Goal: Communication & Community: Answer question/provide support

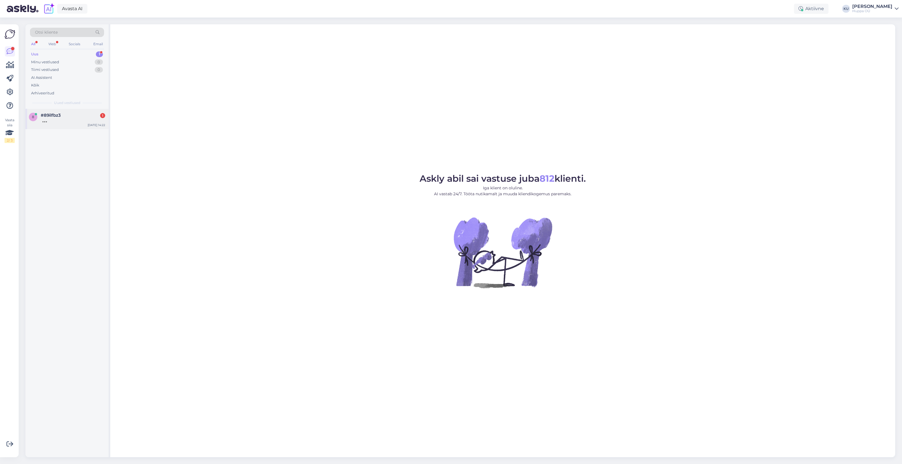
click at [52, 115] on span "#89ilfbz3" at bounding box center [51, 115] width 20 height 5
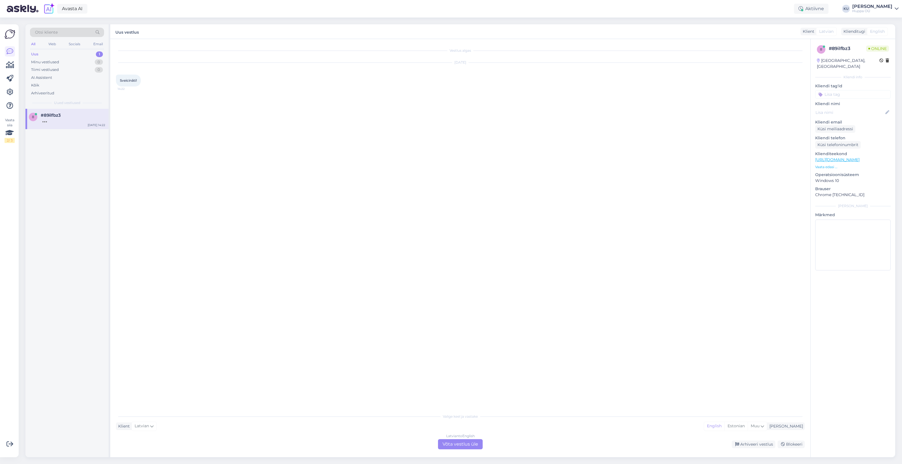
click at [453, 447] on div "Latvian to English Võta vestlus üle" at bounding box center [460, 444] width 45 height 10
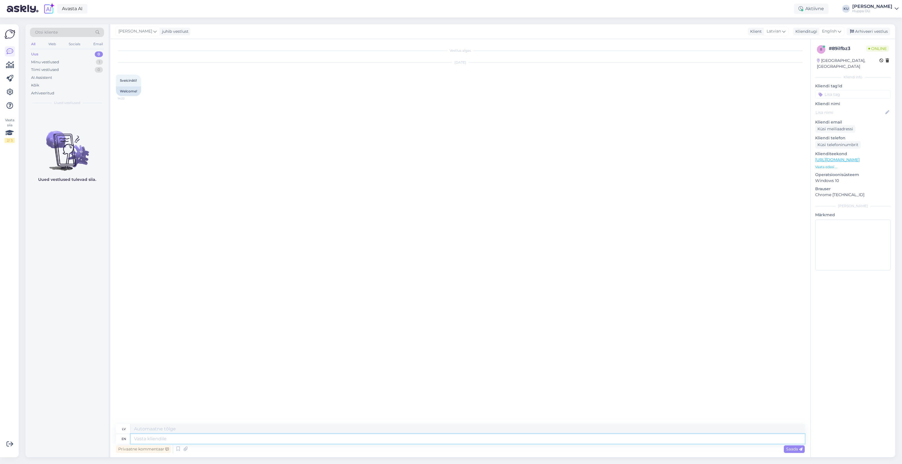
click at [227, 438] on textarea at bounding box center [468, 439] width 674 height 10
type textarea "Hi!"
type textarea "Sveiki!"
type textarea "Hi! How c"
type textarea "Sveiki! Kā"
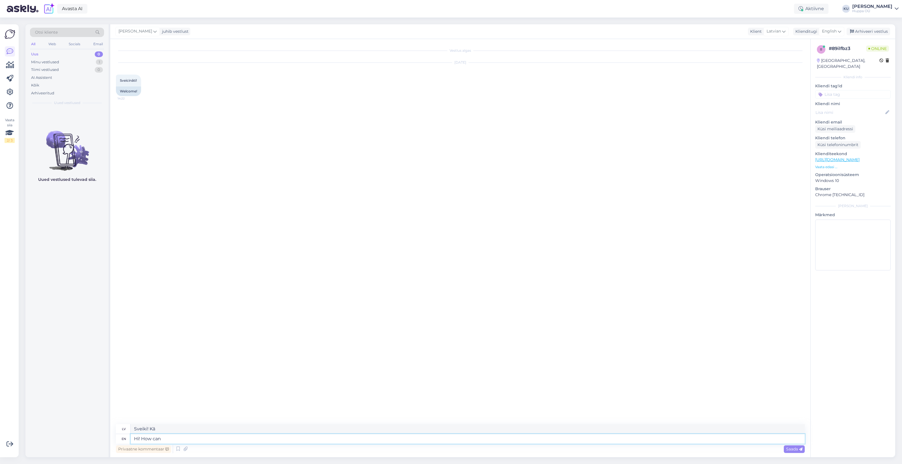
type textarea "Hi! How can i"
type textarea "Sveiki! Kā var?"
type textarea "Hi! How can i"
type textarea "Sveiki! Kā es varu?"
type textarea "Hi! How can"
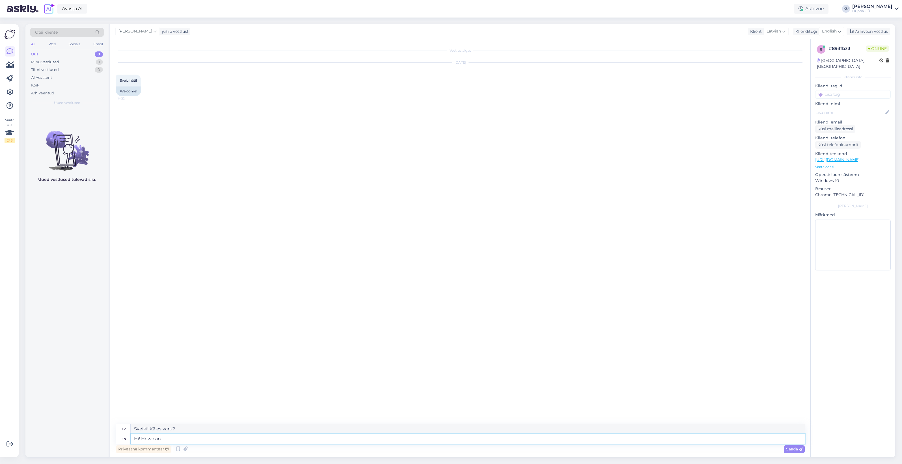
type textarea "Sveiki! Kā var?"
type textarea "Hi! How can I h"
type textarea "Sveiki! Kā es varu?"
type textarea "Hi! How can I help?"
type textarea "Sveiki! [PERSON_NAME] palīdzēt?"
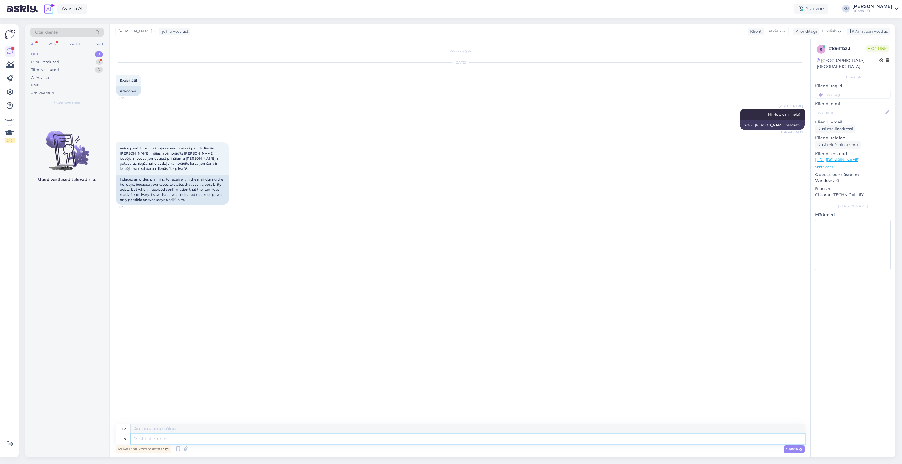
click at [227, 438] on textarea at bounding box center [468, 439] width 674 height 10
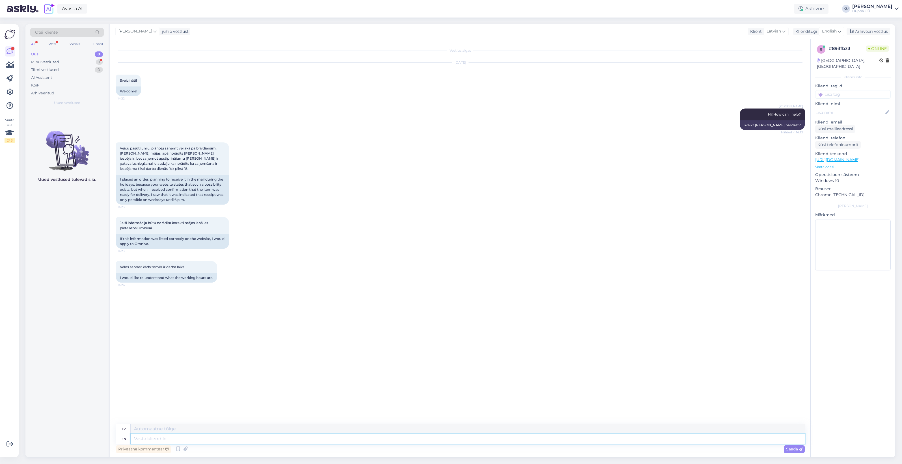
click at [191, 436] on textarea at bounding box center [468, 439] width 674 height 10
click at [180, 438] on textarea at bounding box center [468, 439] width 674 height 10
drag, startPoint x: 146, startPoint y: 311, endPoint x: 131, endPoint y: 314, distance: 15.8
click at [131, 314] on div "order 70016071" at bounding box center [137, 312] width 43 height 10
copy div "70016071"
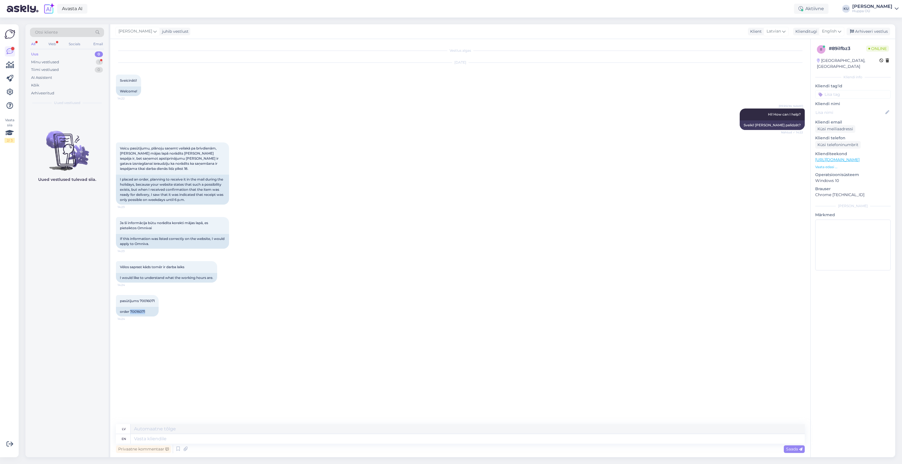
click at [240, 346] on div "Vestlus algas [DATE] Sveicināti! 14:22 Welcome! [PERSON_NAME] Hi! How can I hel…" at bounding box center [463, 232] width 694 height 375
click at [157, 439] on textarea at bounding box center [468, 439] width 674 height 10
type textarea "I'm so"
type textarea "Es esmu"
type textarea "I'm sorry,"
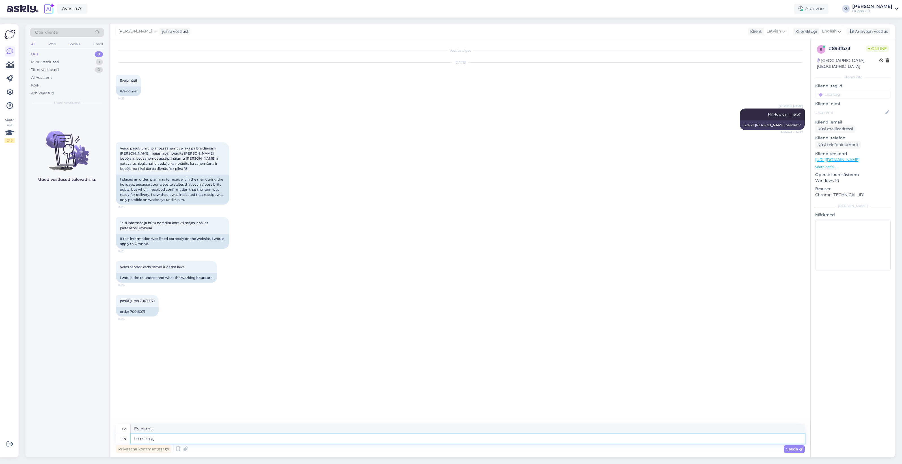
type textarea "Man žēl,"
type textarea "I'm sorry, maybe"
type textarea "Piedod, varbūt"
type textarea "I'm sorry, maybe I"
type textarea "Piedod, varbūt es"
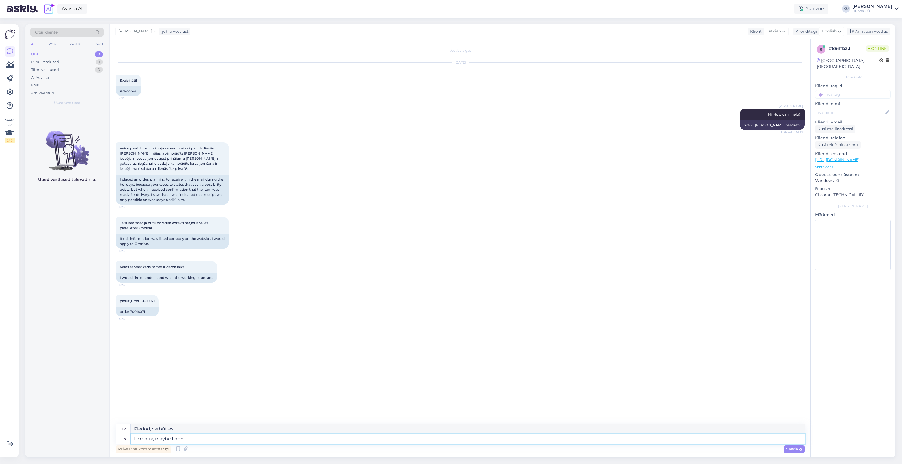
type textarea "I'm sorry, maybe I don't f"
type textarea "Piedod, varbūt es to nedaru"
type textarea "I'm sorry, maybe I don't fully u"
type textarea "Piedod, varbūt es pilnībā nesaprotu"
type textarea "I'm sorry, maybe I don't fully understand y"
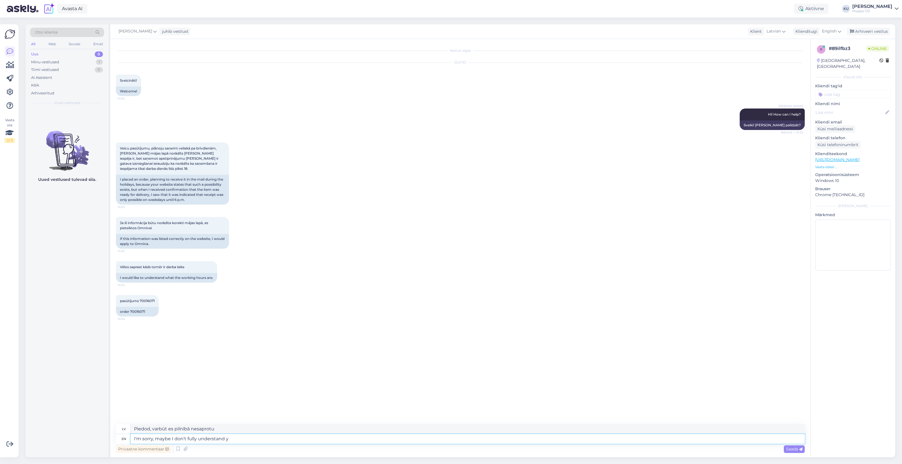
type textarea "Atvainojiet, varbūt [PERSON_NAME] [PERSON_NAME] nesaprotu"
type textarea "I'm sorry, maybe I don't fully understand your"
type textarea "Piedod, varbūt es pilnībā nesaprotu tavu"
type textarea "I'm sorry, maybe I don't fully understand your question."
type textarea "Atvainojiet, iespējams, es pilnībā nesapratu jūsu jautājumu."
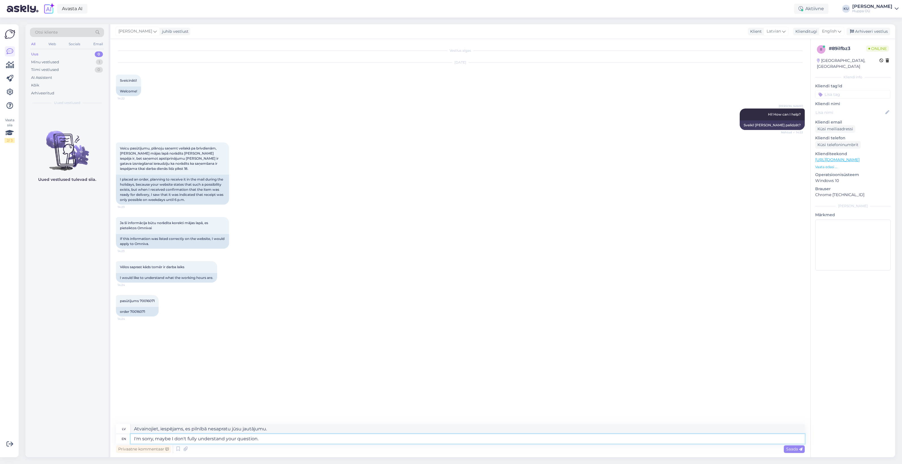
click at [302, 439] on textarea "I'm sorry, maybe I don't fully understand your question." at bounding box center [468, 439] width 674 height 10
type textarea "I'm sorry, maybe I don't fully understand your question. You g"
type textarea "Atvainojiet, iespējams, es pilnībā nesaprotu jūsu jautājumu. Jūs"
type textarea "I'm sorry, maybe I don't fully understand your question. You got"
type textarea "Atvainojiet, iespējams, es pilnībā nesapratu jūsu jautājumu. Jums ir"
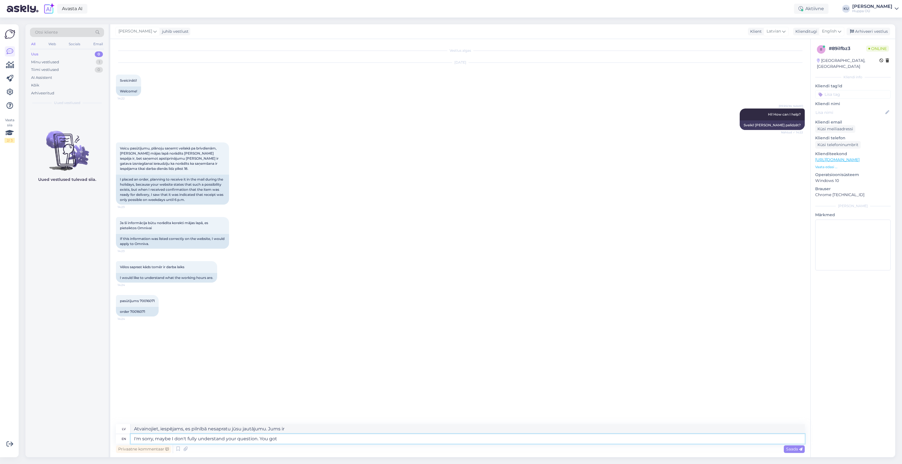
click at [295, 438] on textarea "I'm sorry, maybe I don't fully understand your question. You got" at bounding box center [468, 439] width 674 height 10
type textarea "I'm sorry, maybe I don't fully understand your question. You got the"
type textarea "Atvainojiet, iespējams, es pilnībā nesapratu jūsu jautājumu. Jums taisnība."
type textarea "I'm sorry, maybe I don't fully understand your question. You got the conf"
type textarea "Atvainojiet, iespējams, es pilnībā nesaprotu jūsu jautājumu. Jums ir neskaidrīb…"
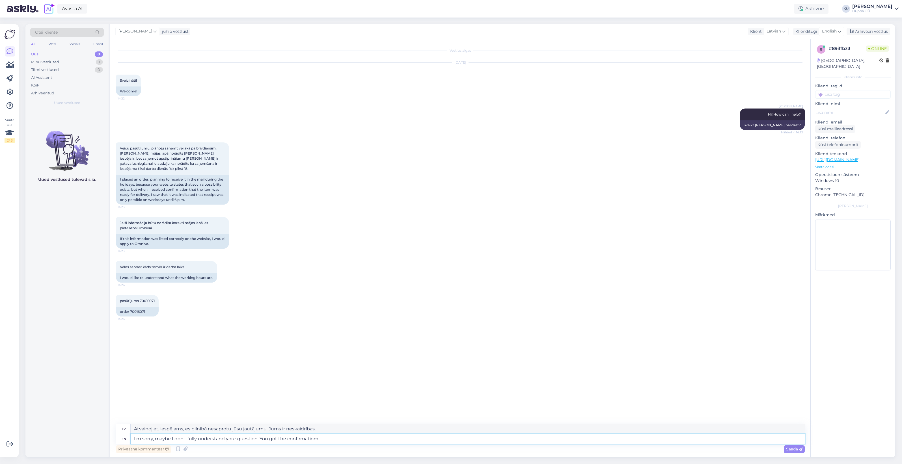
type textarea "I'm sorry, maybe I don't fully understand your question. You got the confirmati…"
type textarea "Atvainojiet, iespējams, es pilnībā nesapratu jūsu jautājumu. Jūs saņēmāt apstip…"
type textarea "I'm sorry, maybe I don't fully understand your question. You got the confirmati…"
type textarea "Atvainojiet, iespējams, es pilnībā nesaprotu jūsu jautājumu. Jūs saņēmāt apstip…"
click at [348, 436] on textarea "I'm sorry, maybe I don't fully understand your question. You got the confirmati…" at bounding box center [468, 439] width 674 height 10
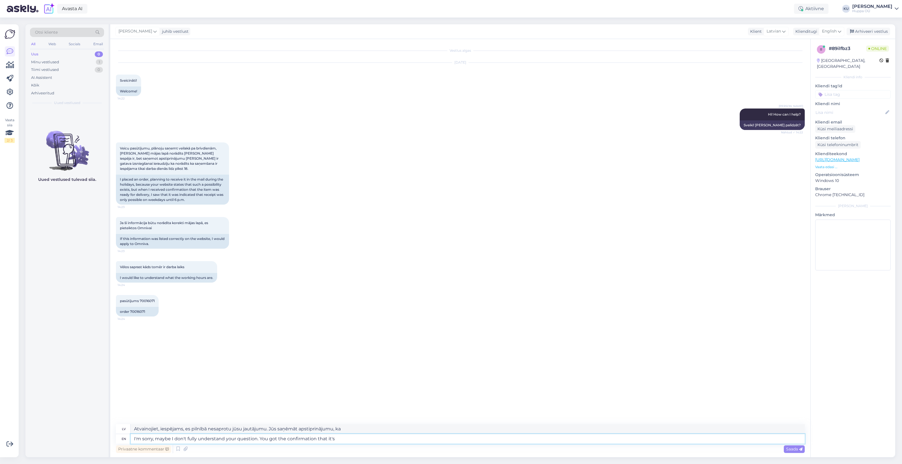
type textarea "I'm sorry, maybe I don't fully understand your question. You got the confirmati…"
type textarea "Atvainojiet, iespējams, es pilnībā nesaprotu jūsu jautājumu. Jūs saņēmāt apstip…"
type textarea "I'm sorry, maybe I don't fully understand your question. You got the confirmati…"
type textarea "Atvainojiet, iespējams, es pilnībā nesaprotu jūsu jautājumu. Jūs saņēmāt apstip…"
type textarea "I'm sorry, maybe I don't fully understand your question. You got the confirmati…"
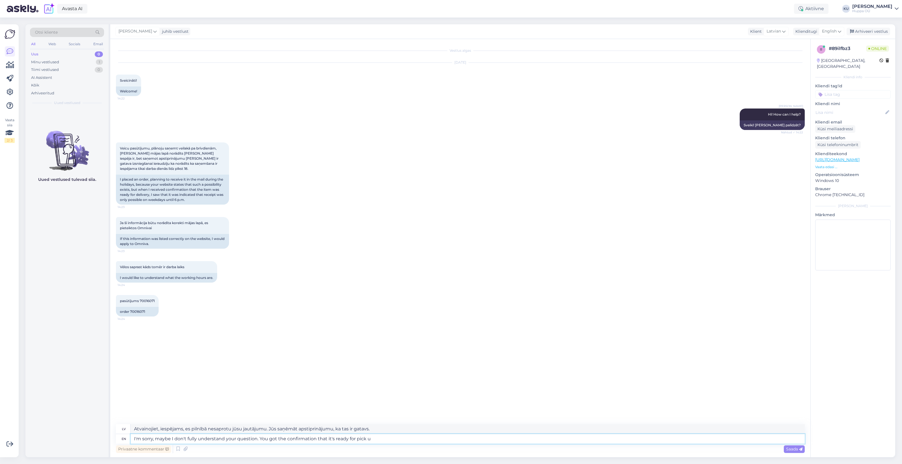
type textarea "Atvainojiet, iespējams, es pilnībā nesaprotu jūsu jautājumu. Jūs saņēmāt apstip…"
type textarea "I'm sorry, maybe I don't fully understand your question. You got the confirmati…"
type textarea "Atvainojiet, iespējams, es pilnībā nesapratu jūsu jautājumu. Jūs saņēmāt apstip…"
type textarea "I'm sorry, maybe I don't fully understand your question. You got the confirmati…"
type textarea "Atvainojiet, iespējams, es pilnībā nesaprotu jūsu jautājumu. Jūs saņēmāt apstip…"
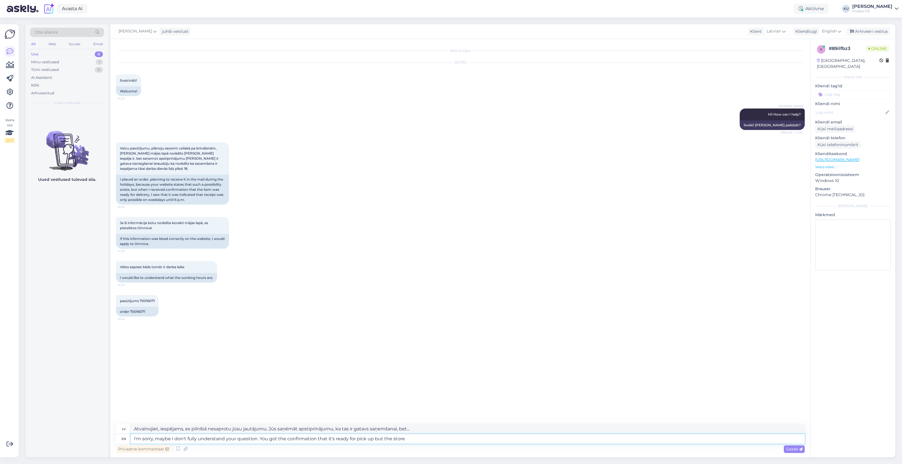
type textarea "I'm sorry, maybe I don't fully understand your question. You got the confirmati…"
type textarea "Atvainojiet, iespējams, es pilnībā nesaprotu jūsu jautājumu. Jūs saņēmāt apstip…"
type textarea "I'm sorry, maybe I don't fully understand your question. You got the confirmati…"
type textarea "Atvainojiet, iespējams, es pilnībā nesaprotu jūsu jautājumu. Jūs saņēmāt apstip…"
type textarea "I'm sorry, maybe I don't fully understand your question. You got the confirmati…"
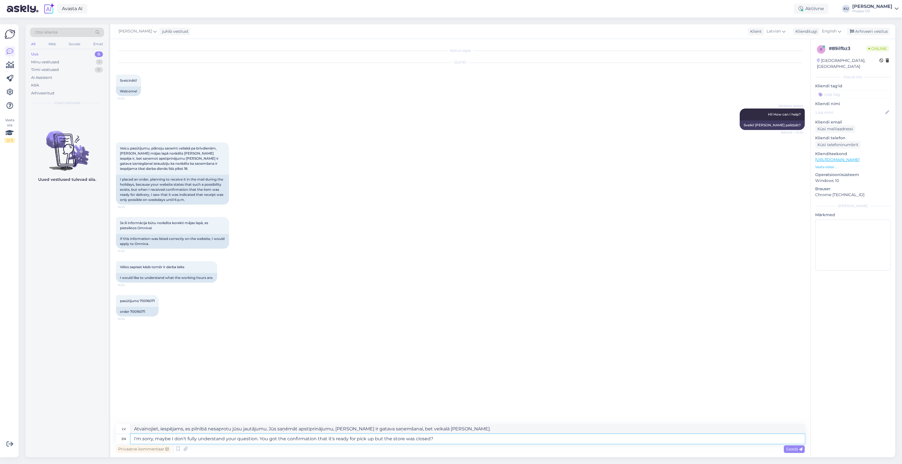
type textarea "Atvainojiet, iespējams, es pilnībā nesaprotu jūsu jautājumu. Jūs saņēmāt apstip…"
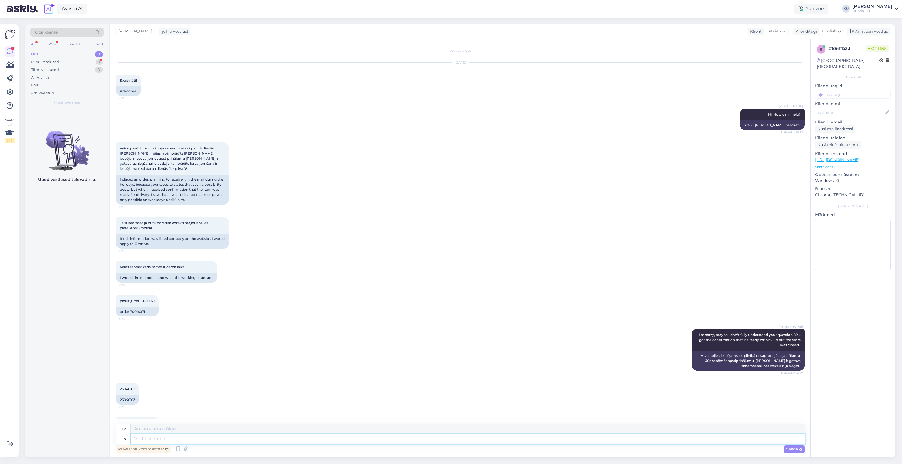
scroll to position [25, 0]
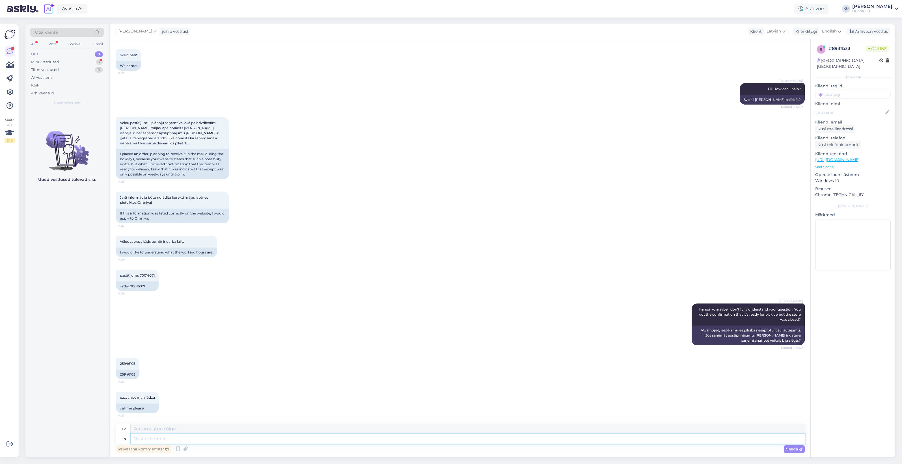
click at [183, 438] on textarea at bounding box center [468, 439] width 674 height 10
type textarea "I'm"
type textarea "Es esmu"
type textarea "I'm forwarding yo"
type textarea "Es pārsūtu"
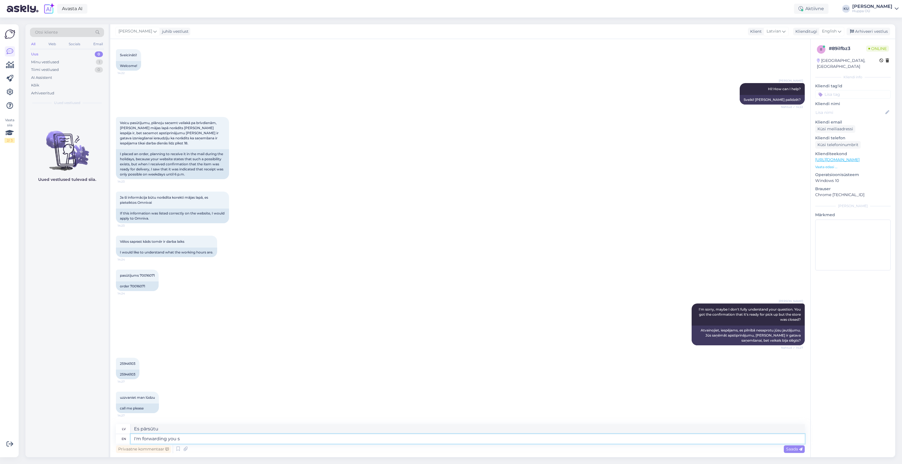
type textarea "I'm forwarding you st"
type textarea "Es tevi pārsūtu"
type textarea "I'm forwarding you straighl"
type textarea "Es [PERSON_NAME] pārsūtu"
type textarea "I'm forwarding you straight t"
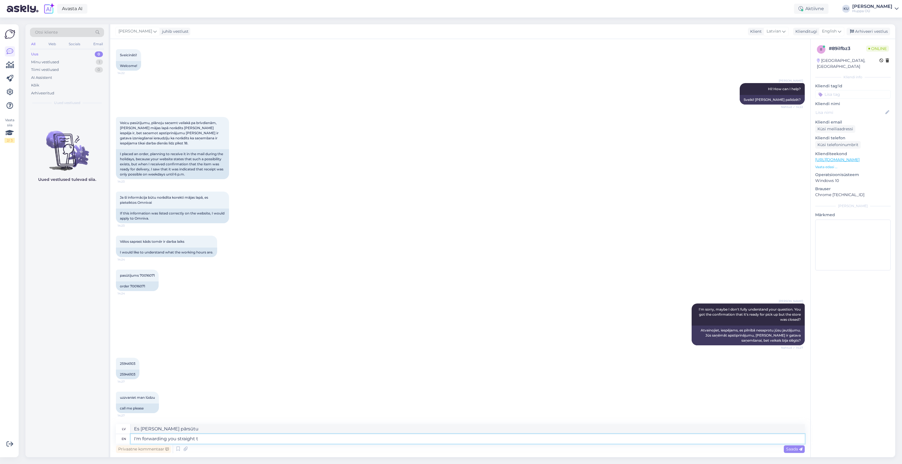
type textarea "Es [PERSON_NAME] pāradresēju"
type textarea "I'm forwarding you straight to s"
type textarea "Es jūs [PERSON_NAME] pāradresēju uz"
type textarea "I'm forwarding you straight to store. I"
type textarea "Es jūs novirzu [PERSON_NAME] uz veikalu."
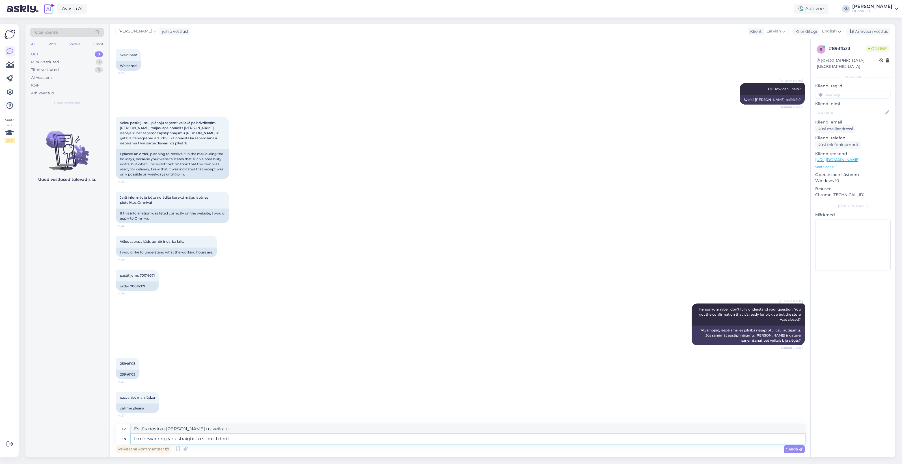
type textarea "I'm forwarding you straight to store. I don't s"
type textarea "Es jūs pāradresēju [PERSON_NAME] uz veikalu. Es to nedaru."
type textarea "I'm forwarding you straight to store. I don't speak"
type textarea "Es jūs pāradresēju [PERSON_NAME] uz veikalu. Es nerunāju."
type textarea "I'm forwarding you straight to store. I don't speak Latvian"
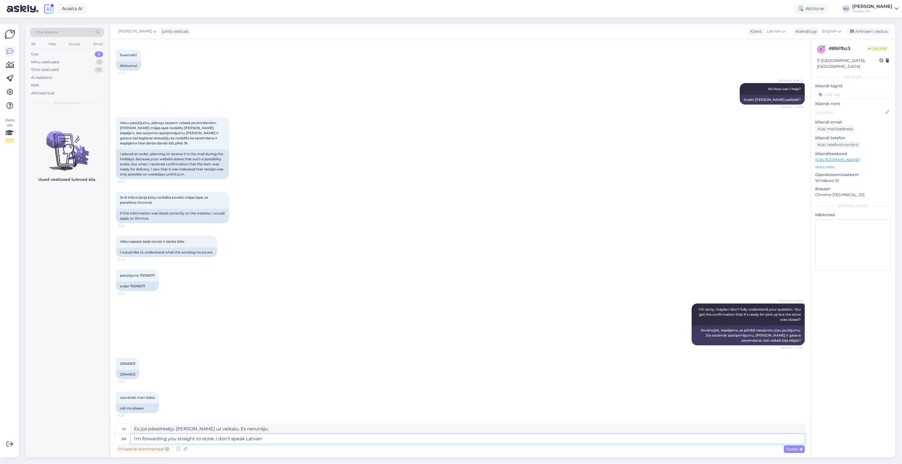
type textarea "Es jūs novirzu [PERSON_NAME] uz veikalu. Es nerunāju latviski."
type textarea "I'm forwarding you straight to store. I don't speak Latvian"
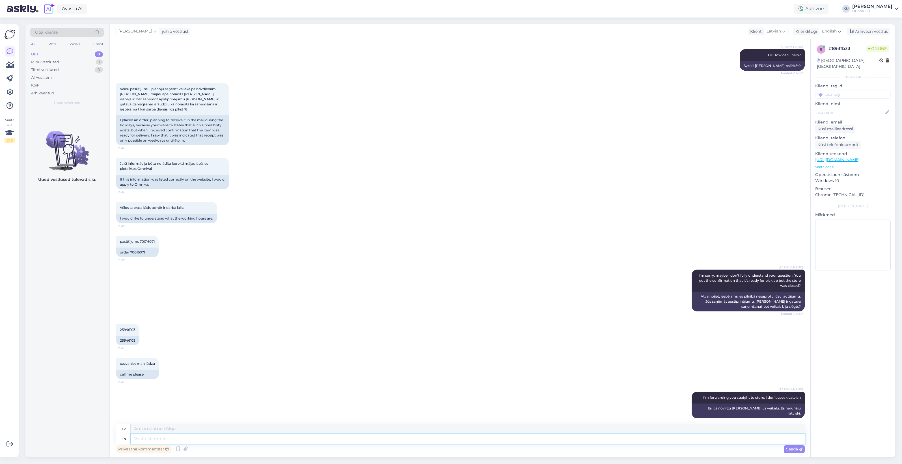
click at [168, 435] on textarea at bounding box center [468, 439] width 674 height 10
paste textarea "[PHONE_NUMBER]"
type textarea "[PHONE_NUMBER]"
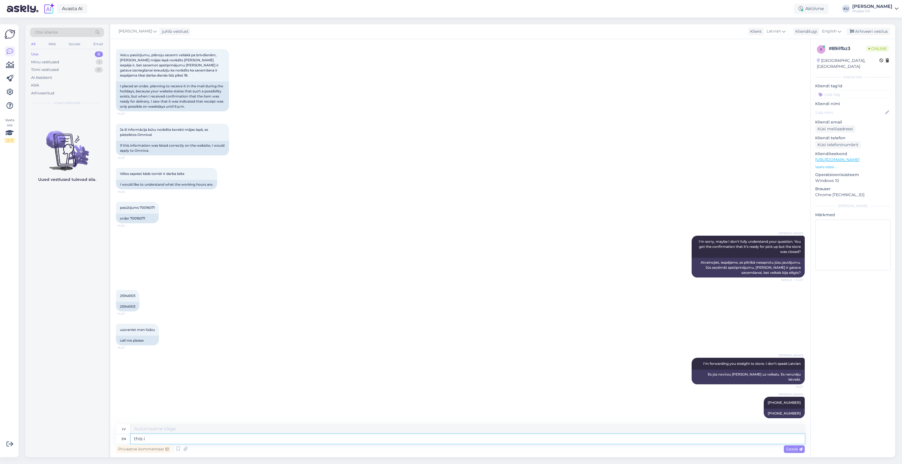
type textarea "this is"
type textarea "šis"
type textarea "this is"
type textarea "tas ir"
type textarea "this is the n"
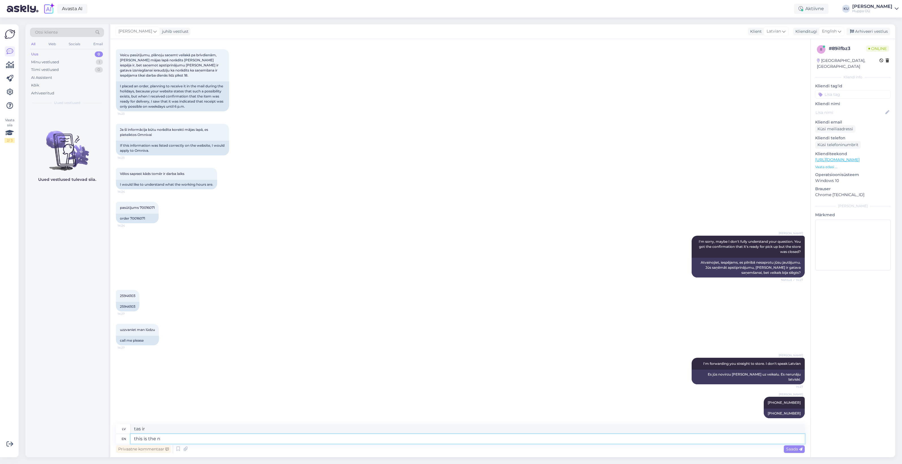
type textarea "šis ir"
type textarea "this is the nu"
type textarea "šis ir nu"
type textarea "this is the number"
type textarea "šis ir skaitlis"
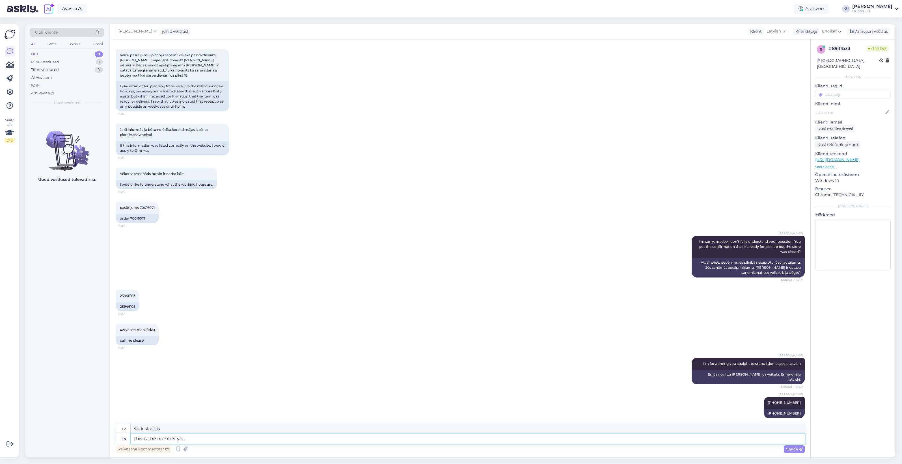
type textarea "this is the number you c"
type textarea "šis ir skaitlis, ko tu"
type textarea "this is the number you can"
type textarea "šis ir skaitlis, ko jūs varat"
type textarea "this is the number you can call"
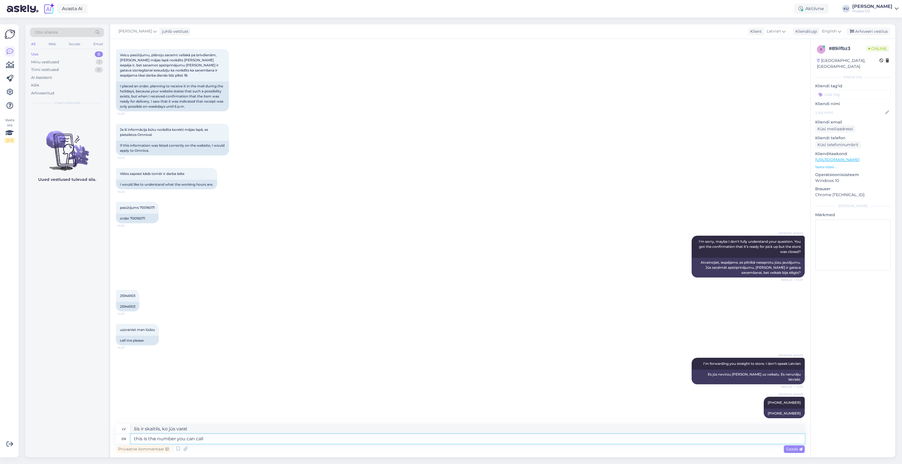
type textarea "šis ir numurs, uz kuru var zvanīt"
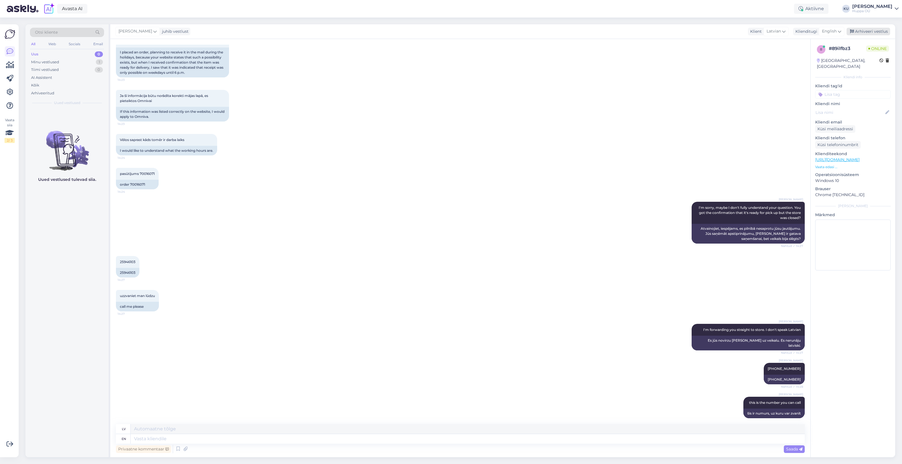
click at [869, 33] on div "Arhiveeri vestlus" at bounding box center [868, 32] width 44 height 8
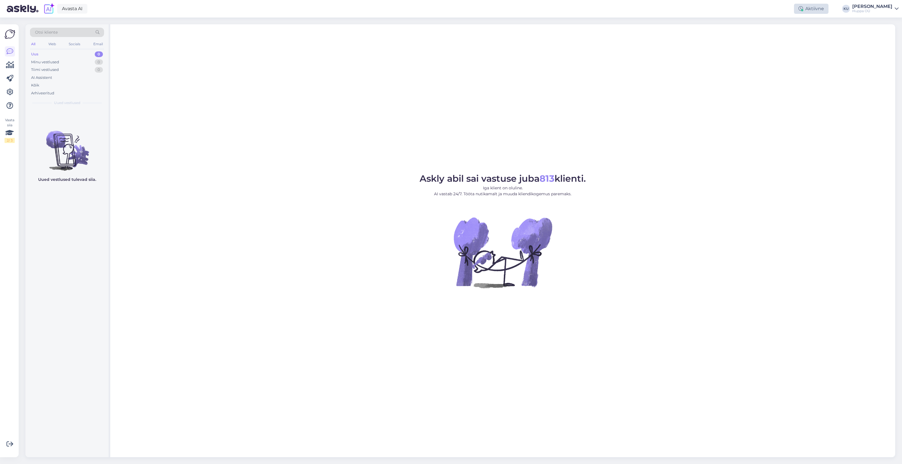
click at [803, 10] on div at bounding box center [802, 10] width 2 height 2
click at [799, 42] on button "1.5 tundi" at bounding box center [792, 43] width 21 height 6
